Goal: Task Accomplishment & Management: Complete application form

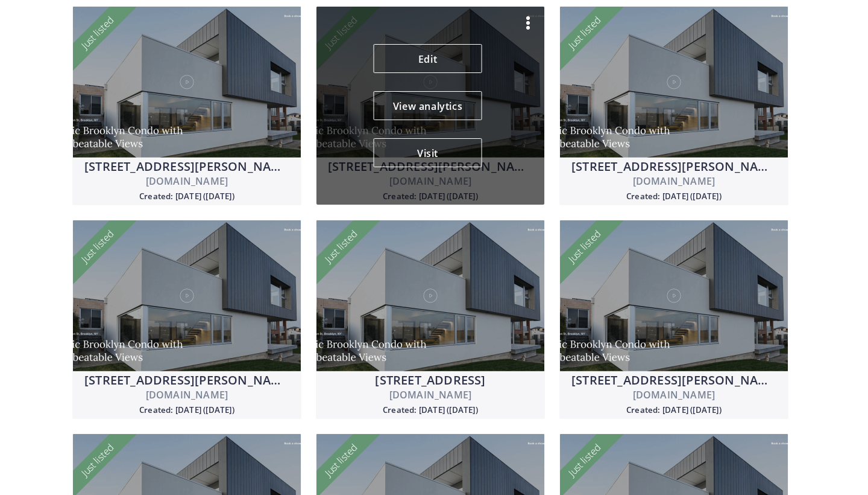
scroll to position [980, 0]
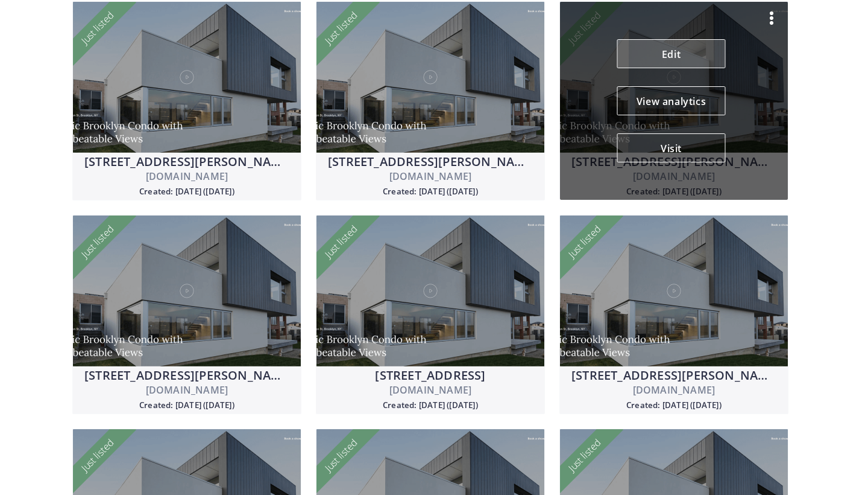
click at [663, 53] on link "Edit" at bounding box center [672, 53] width 109 height 29
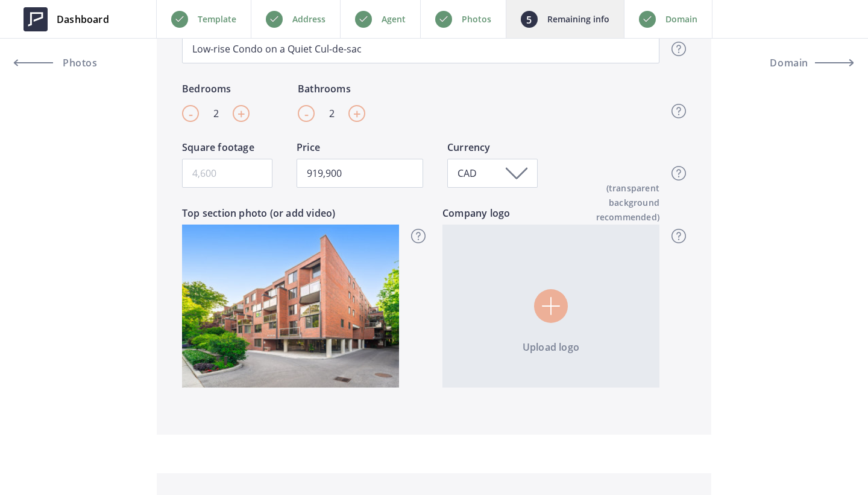
scroll to position [501, 0]
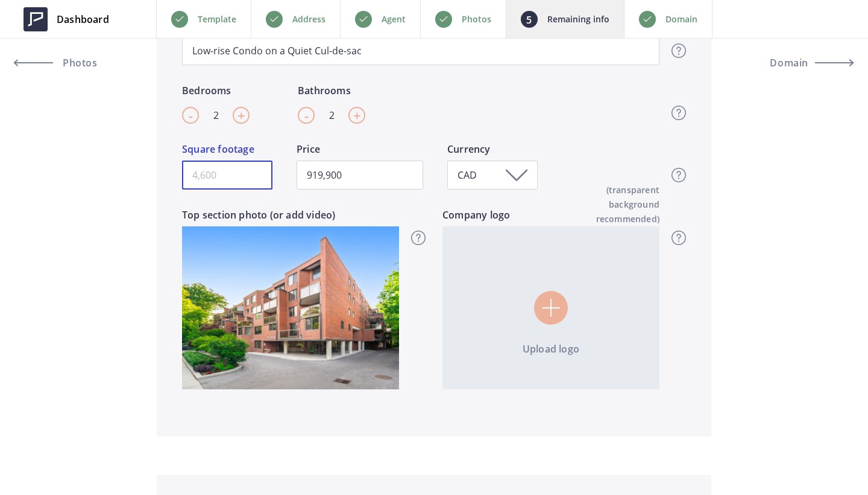
click at [247, 174] on input "Square footage" at bounding box center [227, 174] width 90 height 29
type input "1"
type input "919,900"
type input "12"
type input "919,900"
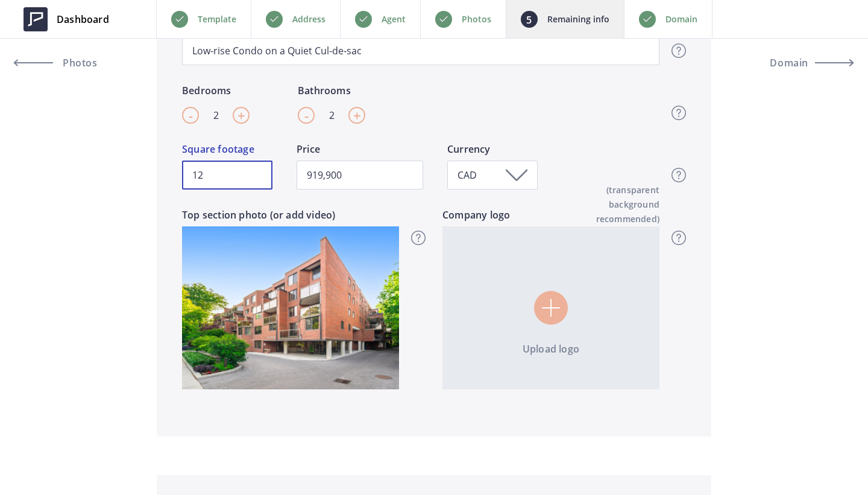
type input "124"
type input "919,900"
type input "1240"
type input "919,900"
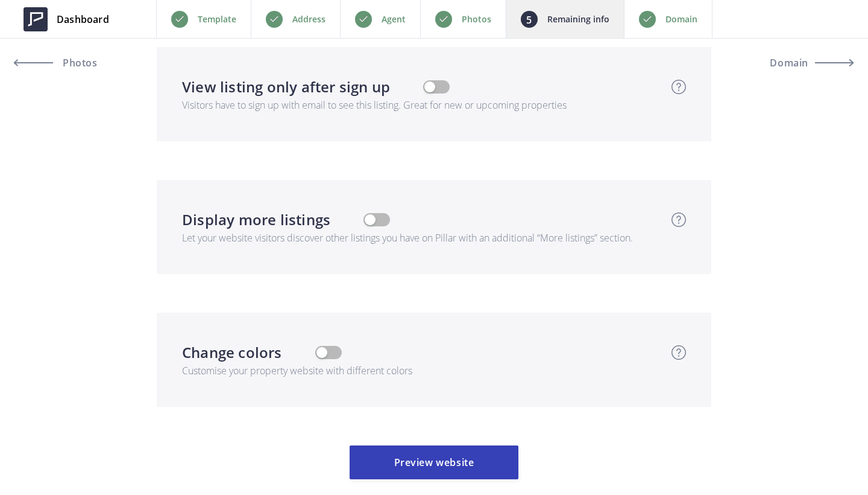
scroll to position [3565, 0]
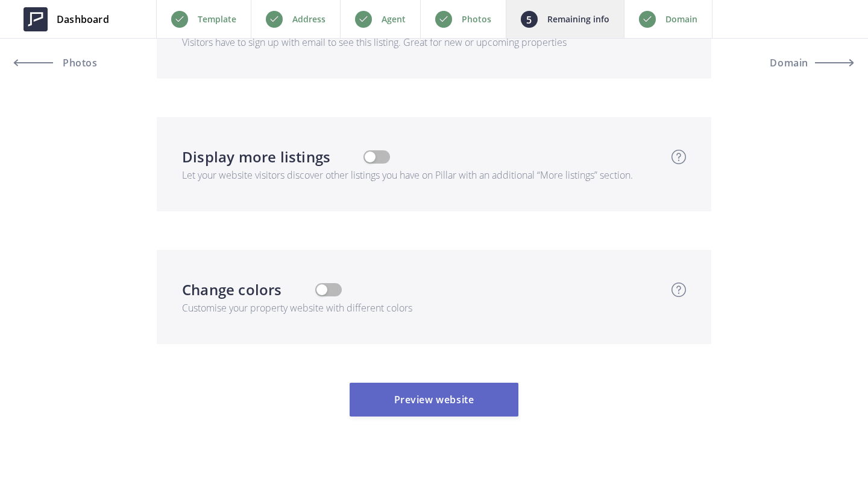
type input "1240"
click at [432, 399] on button "Preview website" at bounding box center [434, 399] width 169 height 34
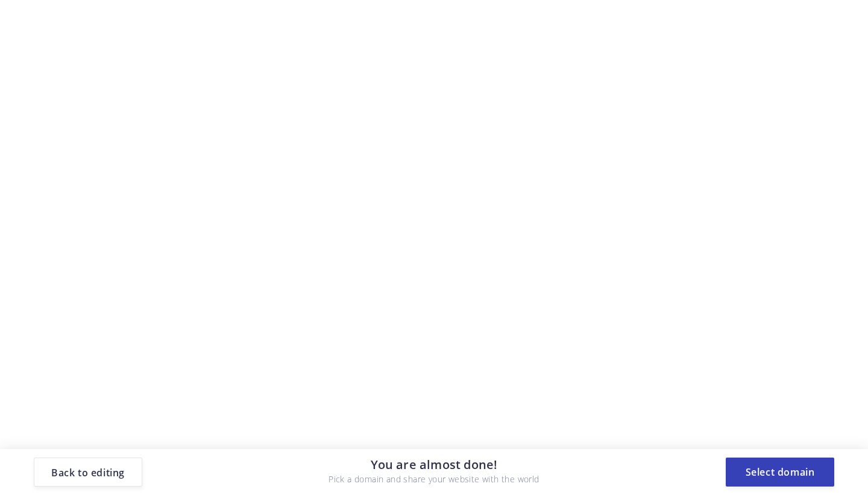
scroll to position [0, 0]
click at [795, 472] on button "Select domain" at bounding box center [780, 471] width 109 height 29
